Goal: Task Accomplishment & Management: Manage account settings

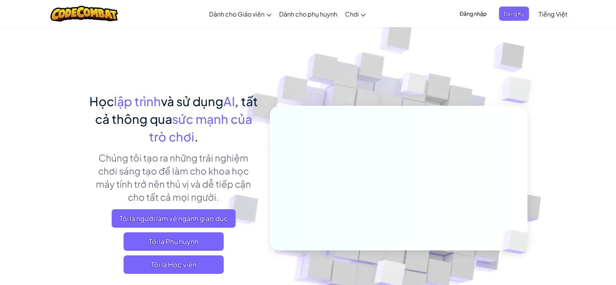
click at [481, 11] on span "Đăng nhập" at bounding box center [473, 14] width 36 height 14
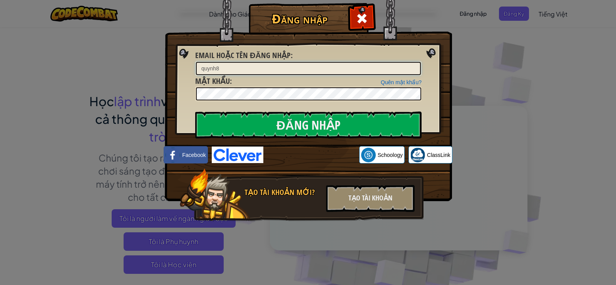
click at [208, 71] on input "quynh8" at bounding box center [308, 68] width 225 height 13
paste input "TueMan92"
type input "TueMan92"
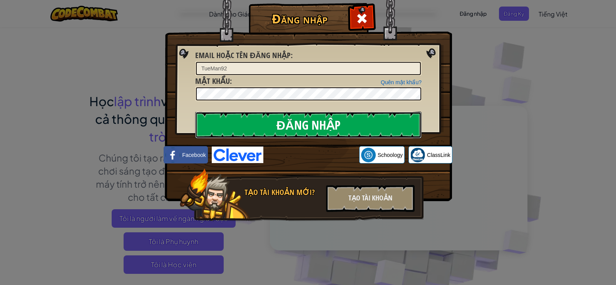
click at [242, 125] on input "Đăng nhập" at bounding box center [308, 125] width 226 height 27
